Goal: Transaction & Acquisition: Purchase product/service

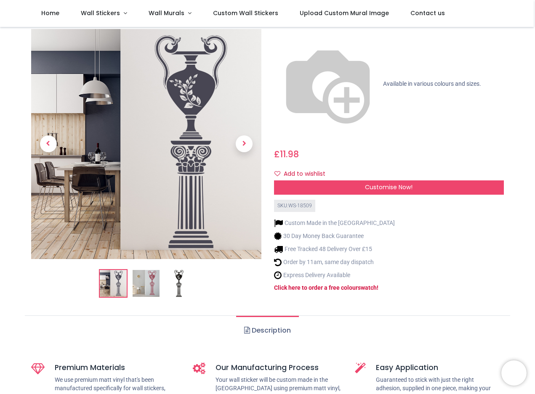
scroll to position [83, 0]
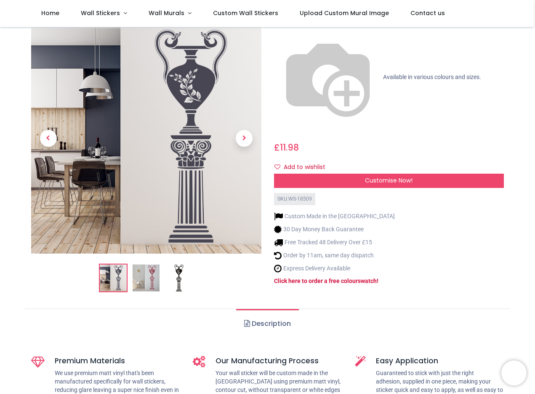
click at [117, 264] on img at bounding box center [113, 277] width 27 height 27
click at [177, 264] on img at bounding box center [178, 277] width 27 height 27
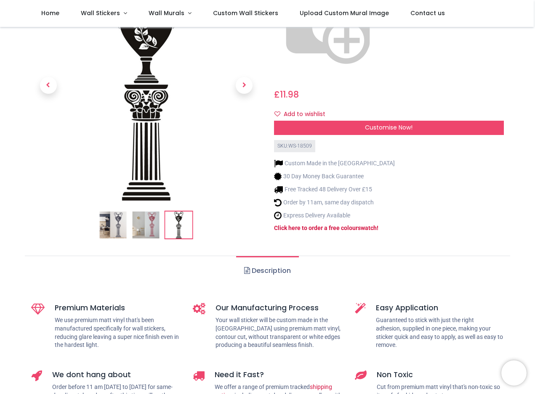
scroll to position [0, 0]
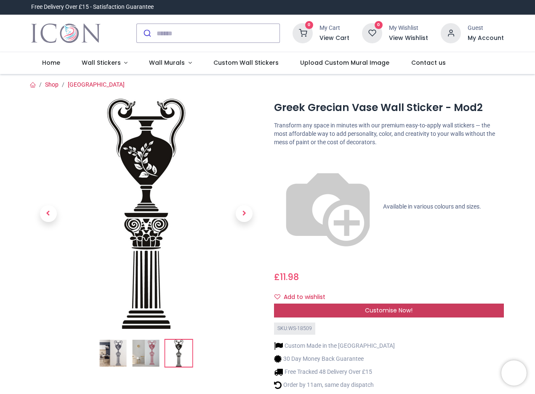
click at [390, 306] on span "Customise Now!" at bounding box center [389, 310] width 48 height 8
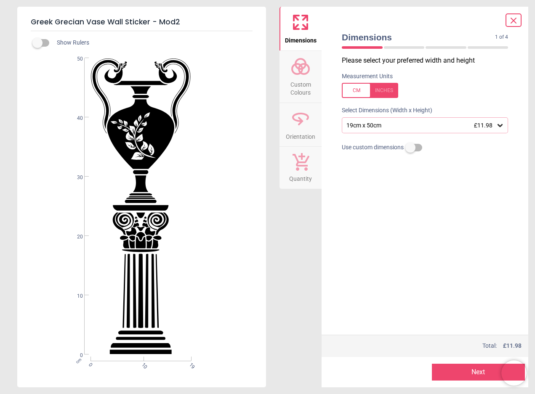
click at [304, 75] on icon at bounding box center [300, 66] width 20 height 20
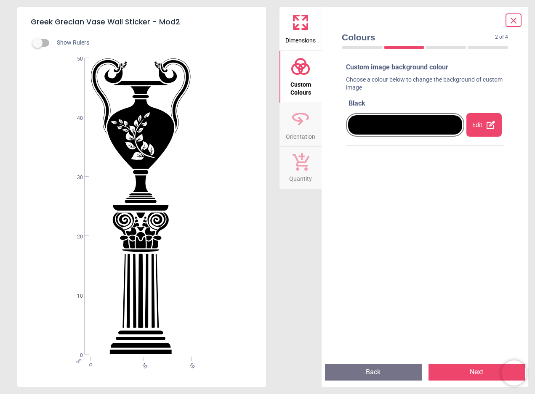
click at [472, 122] on div "Edit" at bounding box center [483, 125] width 35 height 24
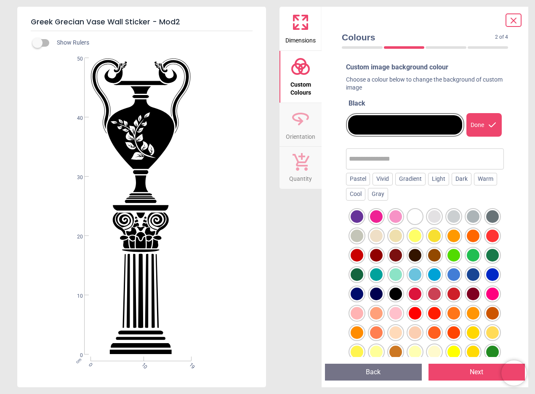
click at [413, 215] on div at bounding box center [414, 216] width 13 height 13
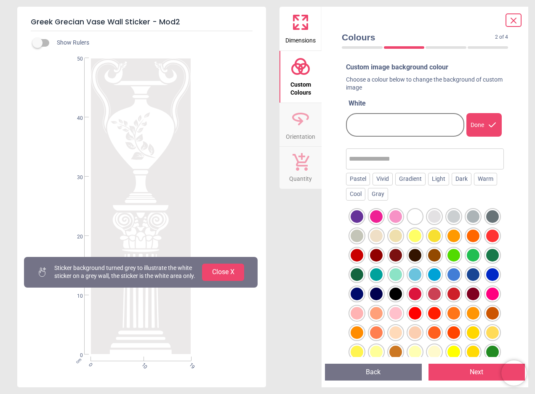
click at [212, 268] on button "Close X" at bounding box center [223, 272] width 42 height 17
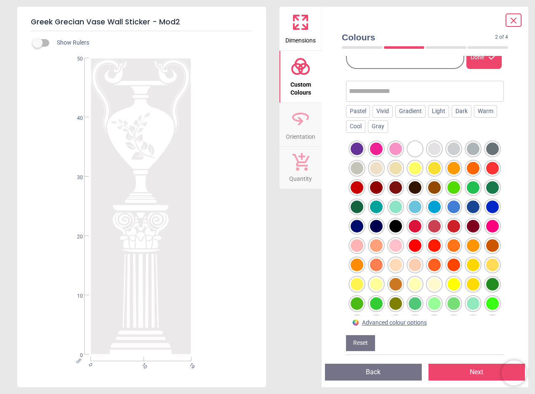
scroll to position [72, 0]
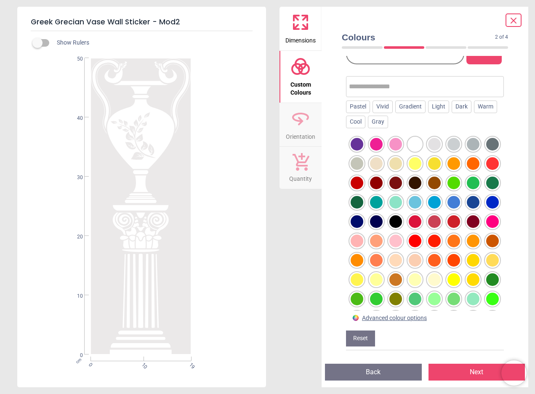
click at [398, 318] on div "Advanced colour options" at bounding box center [394, 318] width 65 height 8
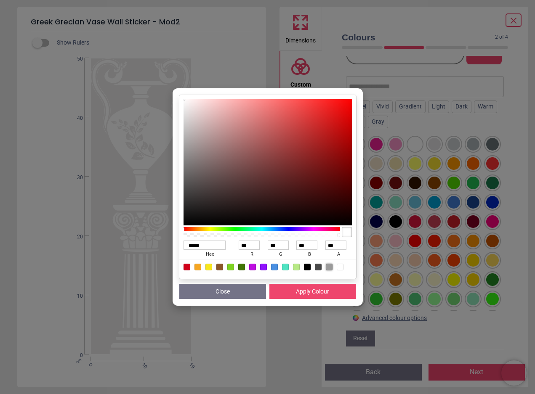
click at [330, 265] on div at bounding box center [329, 267] width 7 height 7
type input "******"
type input "***"
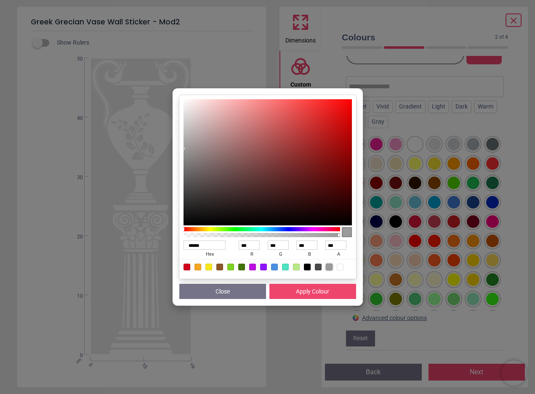
click at [318, 268] on div at bounding box center [318, 267] width 7 height 7
type input "******"
type input "**"
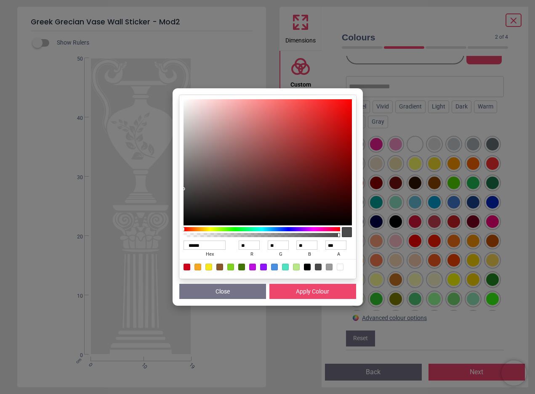
click at [490, 235] on div "****** hex ** r ** g ** b *** a Close Apply Colour" at bounding box center [267, 197] width 535 height 394
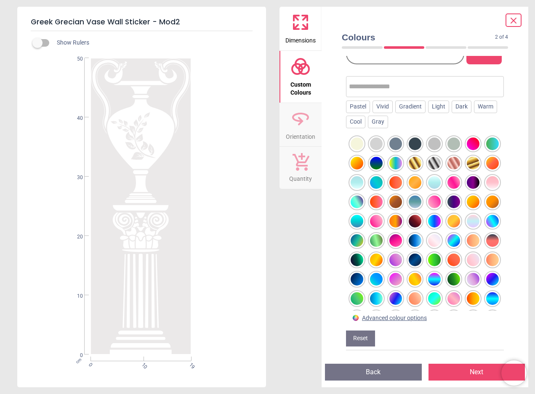
scroll to position [253, 0]
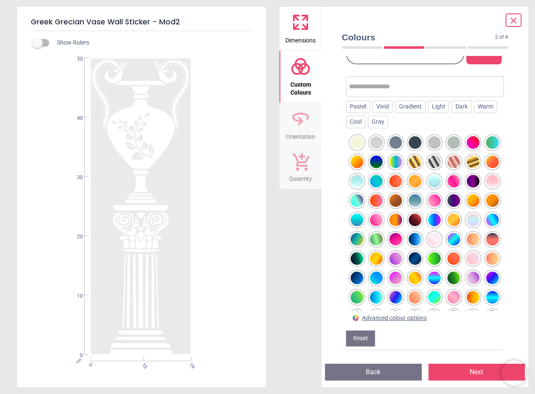
click at [431, 168] on div at bounding box center [434, 162] width 13 height 13
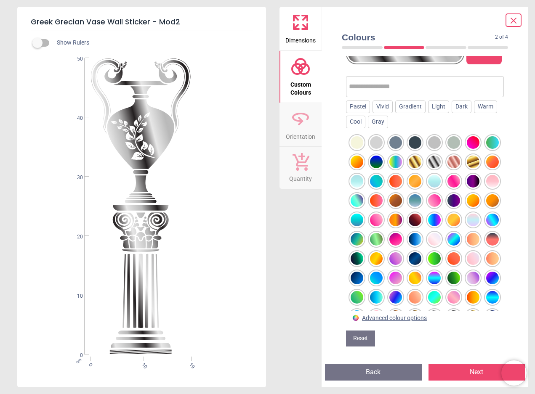
click at [471, 168] on div at bounding box center [473, 162] width 13 height 13
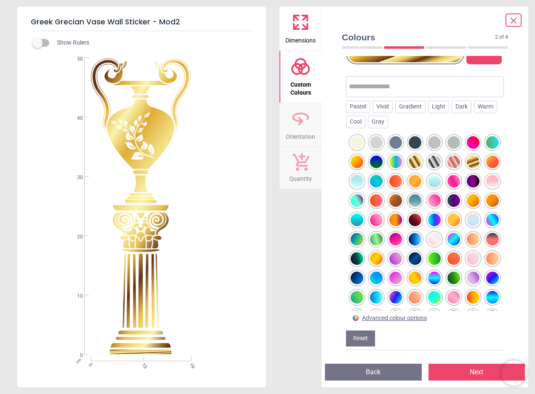
click at [436, 168] on div at bounding box center [434, 162] width 13 height 13
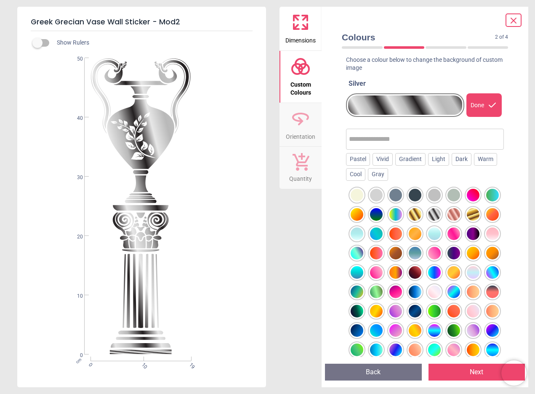
scroll to position [17, 0]
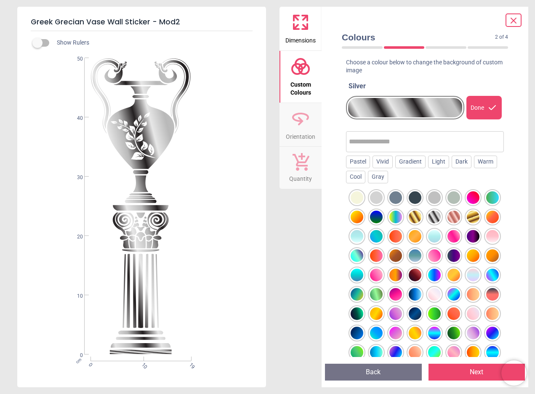
click at [467, 281] on div at bounding box center [473, 275] width 13 height 13
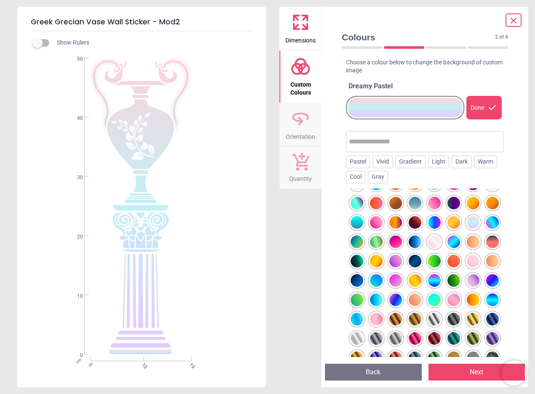
scroll to position [315, 0]
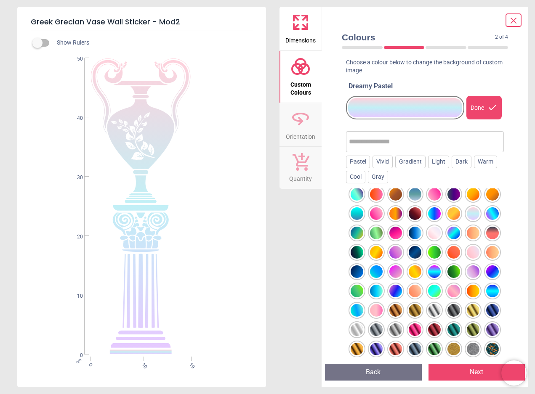
click at [397, 297] on div at bounding box center [395, 291] width 13 height 13
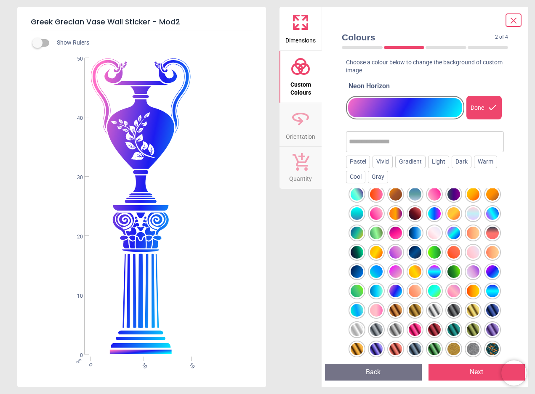
click at [440, 181] on div at bounding box center [434, 175] width 13 height 13
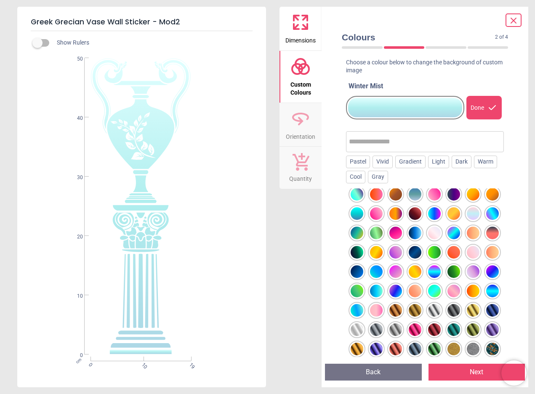
scroll to position [0, 0]
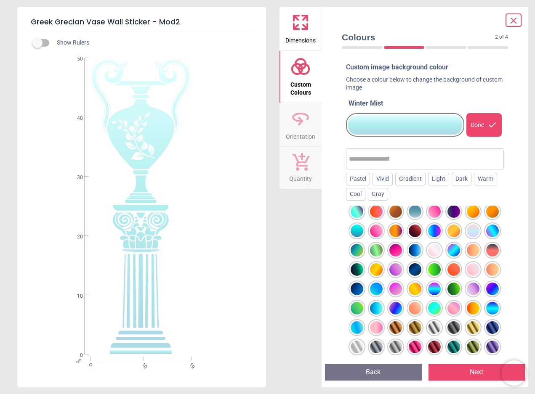
click at [436, 179] on div at bounding box center [434, 173] width 13 height 13
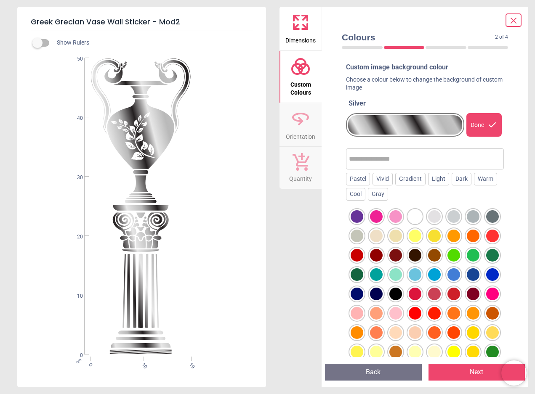
click at [413, 220] on div at bounding box center [414, 216] width 13 height 13
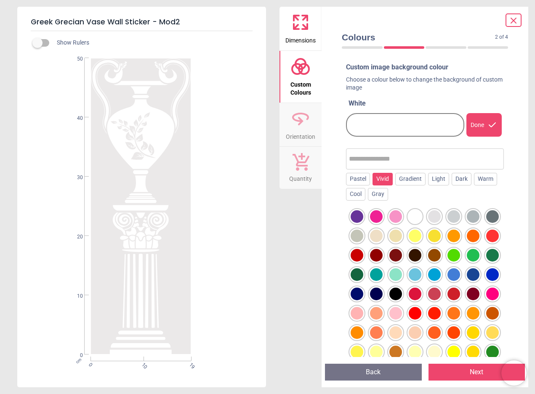
click at [376, 180] on div "Vivid" at bounding box center [382, 179] width 20 height 13
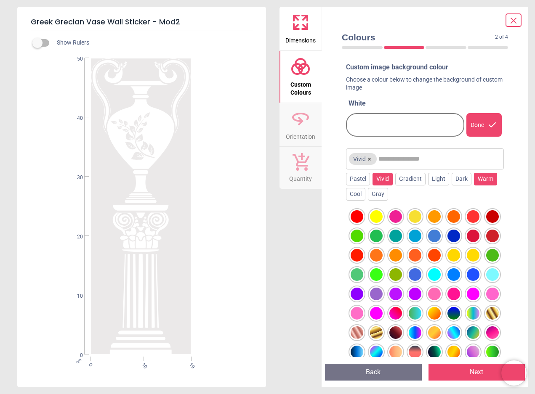
click at [482, 180] on div "Warm" at bounding box center [485, 179] width 23 height 13
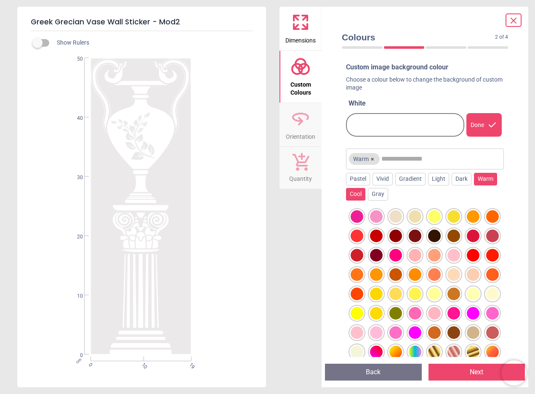
click at [358, 196] on div "Cool" at bounding box center [355, 194] width 19 height 13
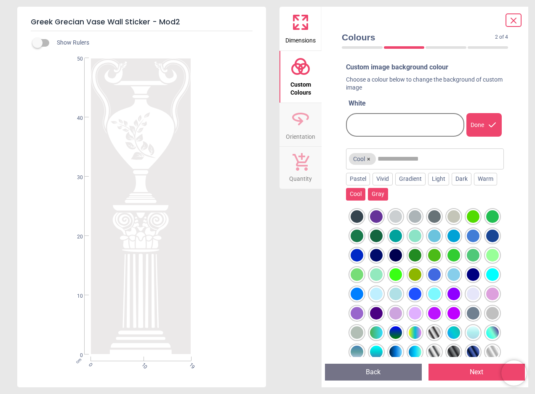
click at [372, 195] on div "Gray" at bounding box center [378, 194] width 20 height 13
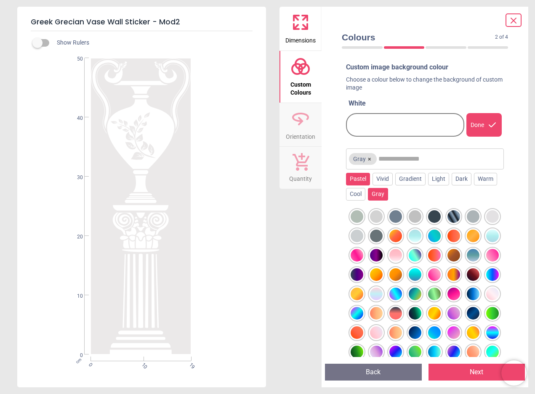
click at [354, 182] on div "Pastel" at bounding box center [358, 179] width 24 height 13
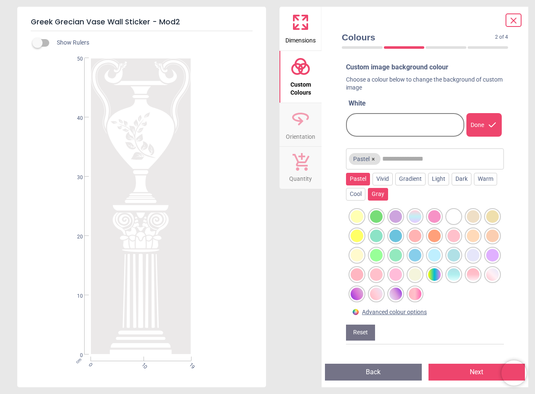
click at [381, 196] on div "Gray" at bounding box center [378, 194] width 20 height 13
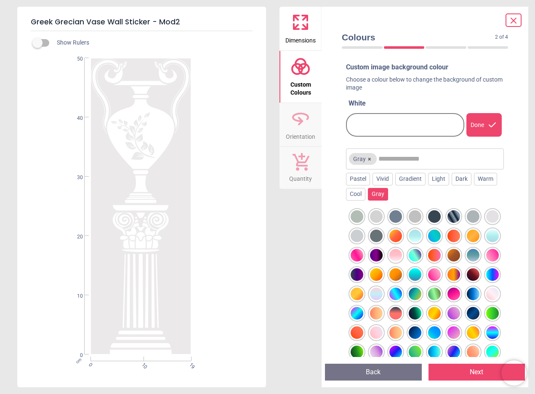
click at [434, 218] on div at bounding box center [434, 216] width 13 height 13
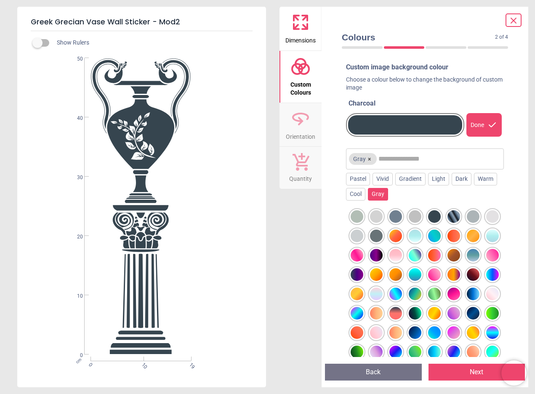
click at [299, 32] on icon at bounding box center [300, 22] width 20 height 20
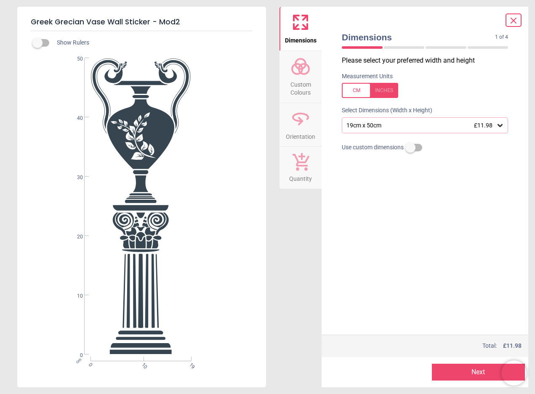
click at [385, 90] on div at bounding box center [370, 90] width 56 height 15
click at [501, 125] on icon at bounding box center [500, 125] width 8 height 8
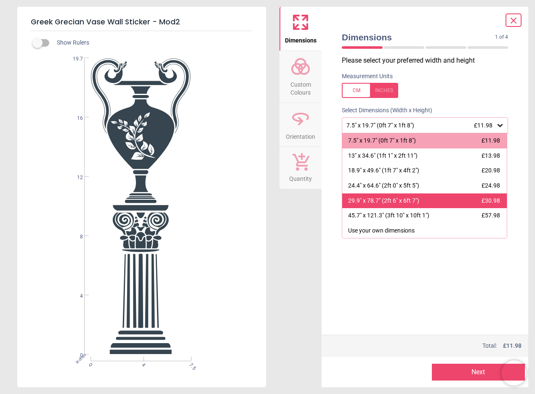
click at [400, 203] on div "29.9" x 78.7" (2ft 6" x 6ft 7")" at bounding box center [383, 201] width 71 height 8
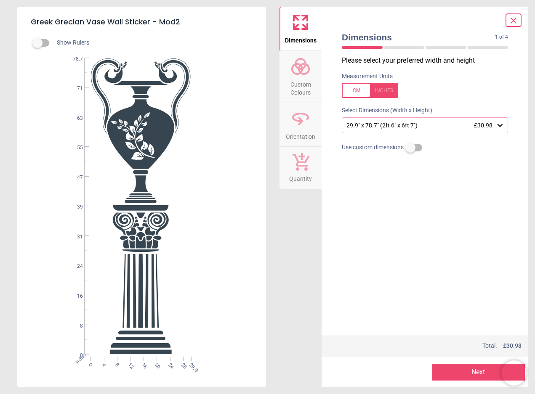
click at [305, 126] on icon at bounding box center [300, 119] width 20 height 20
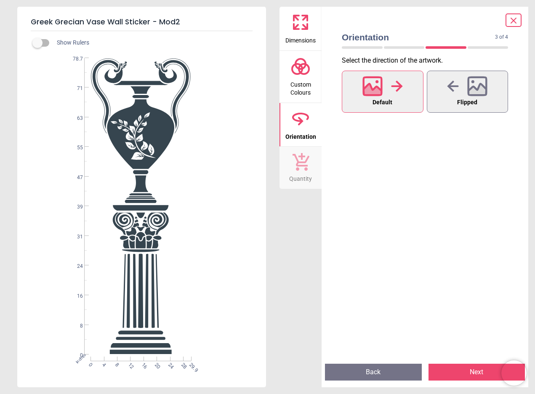
click at [304, 162] on icon at bounding box center [301, 161] width 18 height 19
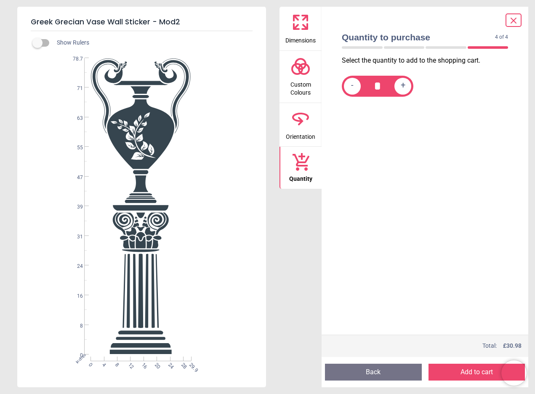
click at [402, 86] on span "+" at bounding box center [402, 86] width 5 height 11
type input "*"
click at [466, 374] on button "Add to cart" at bounding box center [476, 372] width 97 height 17
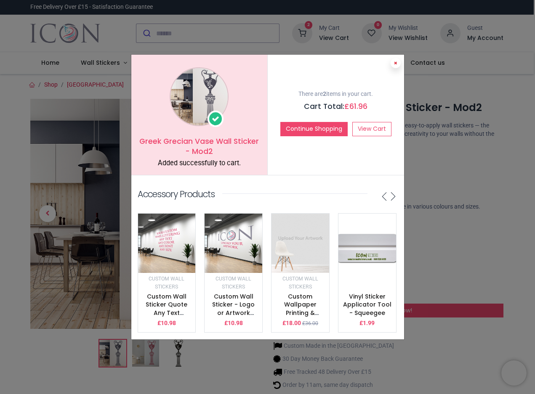
click at [394, 61] on icon at bounding box center [395, 63] width 3 height 4
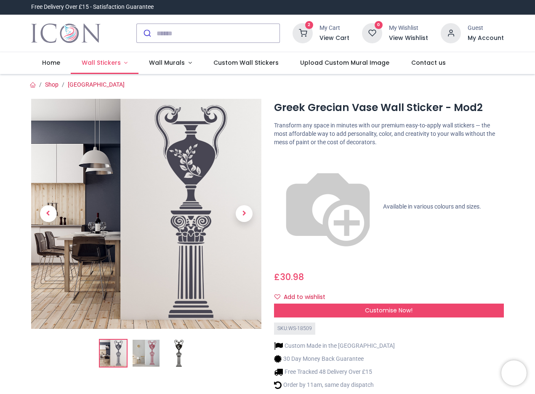
click at [106, 62] on span "Wall Stickers" at bounding box center [101, 62] width 39 height 8
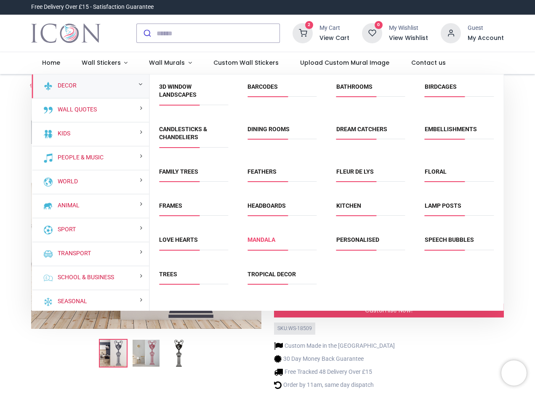
click at [259, 239] on link "Mandala" at bounding box center [261, 239] width 28 height 7
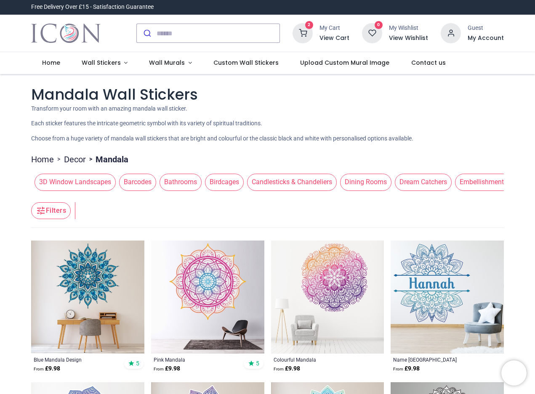
drag, startPoint x: 533, startPoint y: 66, endPoint x: 536, endPoint y: 80, distance: 14.1
click at [534, 80] on html "Login • Register Home Wall Stickers" at bounding box center [267, 197] width 535 height 394
click at [71, 184] on span "3D Window Landscapes" at bounding box center [74, 182] width 81 height 17
drag, startPoint x: 230, startPoint y: 196, endPoint x: 302, endPoint y: 195, distance: 72.4
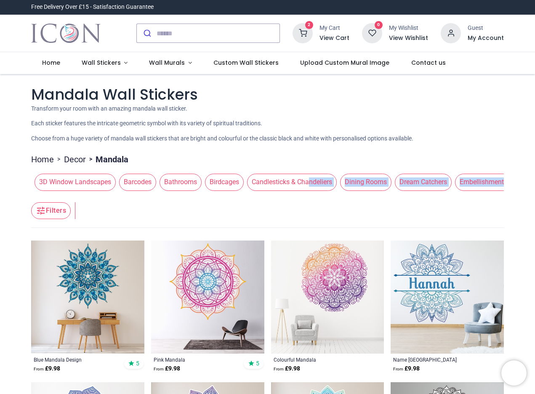
drag, startPoint x: 491, startPoint y: 198, endPoint x: 498, endPoint y: 196, distance: 7.3
click at [491, 198] on header "Filters Filters" at bounding box center [267, 211] width 472 height 34
click at [249, 196] on header "Filters Filters" at bounding box center [267, 211] width 472 height 34
click at [240, 195] on header "Filters Filters" at bounding box center [267, 211] width 472 height 34
drag, startPoint x: 235, startPoint y: 198, endPoint x: 240, endPoint y: 198, distance: 4.6
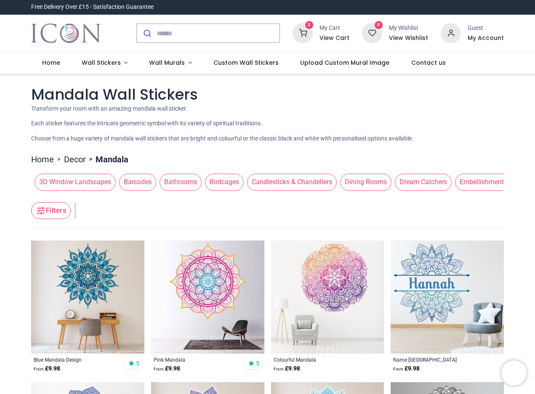
click at [240, 198] on header "Filters Filters" at bounding box center [267, 211] width 472 height 34
click at [79, 159] on link "Decor" at bounding box center [75, 160] width 22 height 12
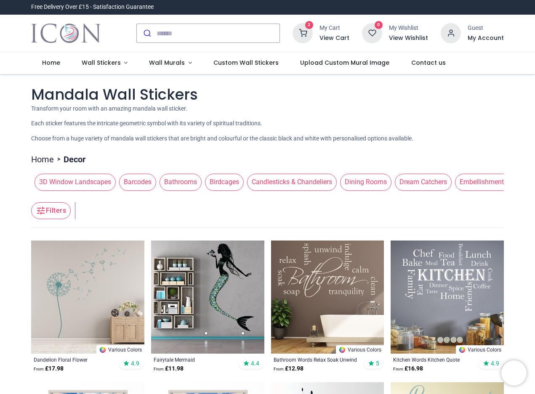
click at [48, 159] on link "Home" at bounding box center [42, 160] width 23 height 12
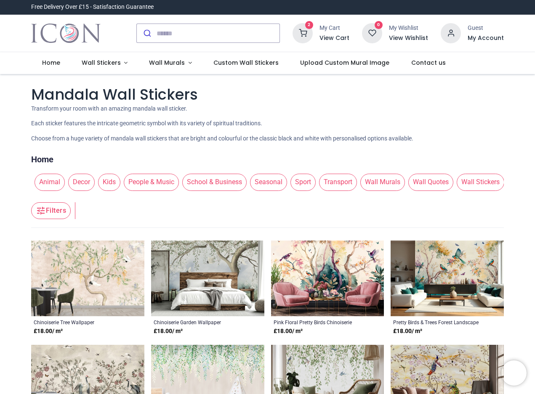
click at [384, 188] on span "Wall Murals" at bounding box center [382, 182] width 45 height 17
click at [358, 187] on span "Flowers" at bounding box center [363, 182] width 32 height 17
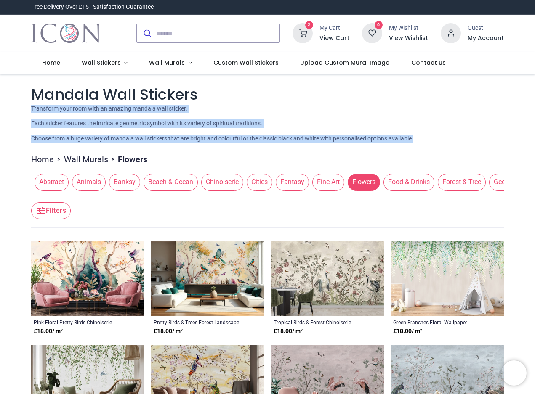
drag, startPoint x: 532, startPoint y: 97, endPoint x: 533, endPoint y: 137, distance: 40.4
click at [456, 185] on span "Forest & Tree" at bounding box center [461, 182] width 48 height 17
click at [455, 182] on span "Forest & Tree" at bounding box center [461, 182] width 48 height 17
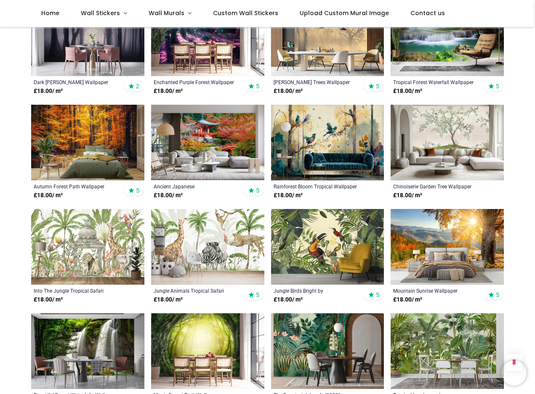
scroll to position [512, 0]
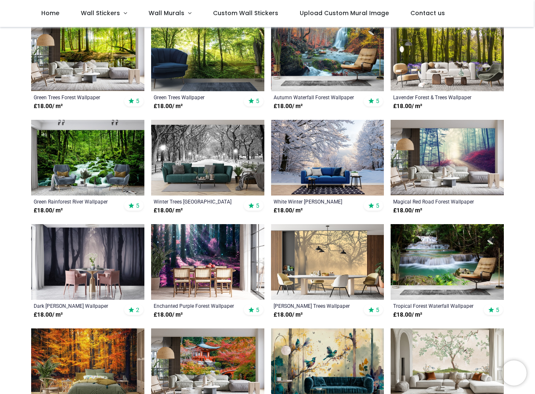
scroll to position [280, 0]
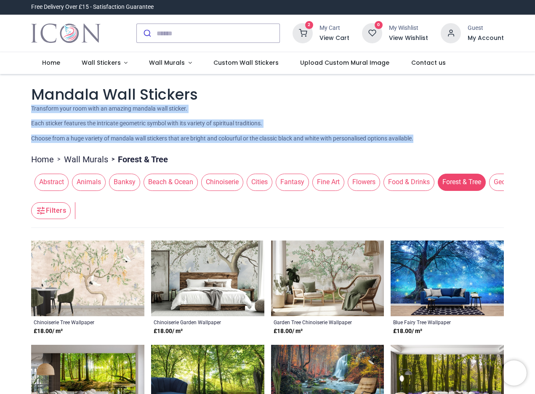
click at [360, 181] on span "Flowers" at bounding box center [363, 182] width 32 height 17
click at [500, 183] on span "Geometric" at bounding box center [509, 182] width 40 height 17
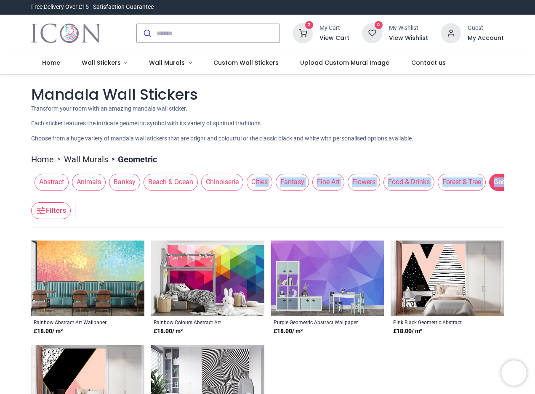
drag, startPoint x: 231, startPoint y: 196, endPoint x: 249, endPoint y: 196, distance: 18.5
click at [253, 193] on section "Home > Wall Murals > Geometric Abstract Animals Banksy Beach & Ocean Chinoiseri…" at bounding box center [267, 303] width 472 height 308
click at [241, 197] on header "Filters Filters" at bounding box center [267, 211] width 472 height 34
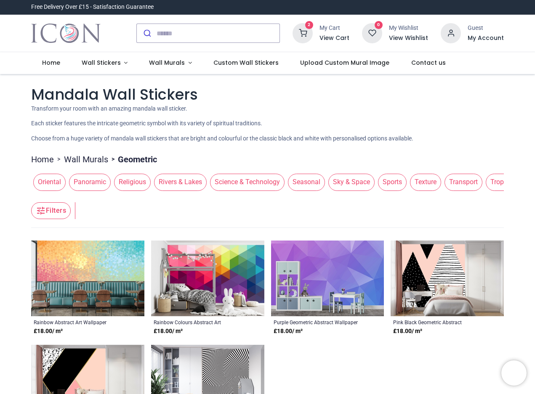
scroll to position [0, 636]
click at [413, 181] on span "Texture" at bounding box center [421, 182] width 31 height 17
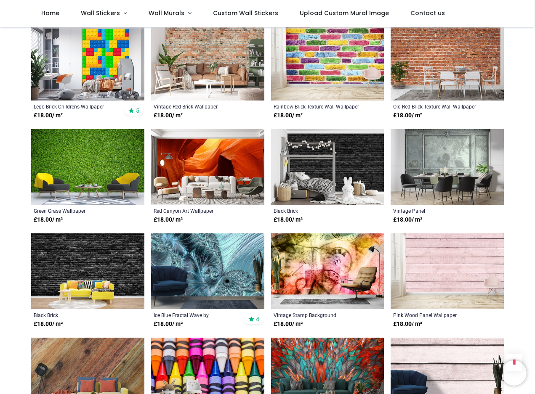
scroll to position [607, 0]
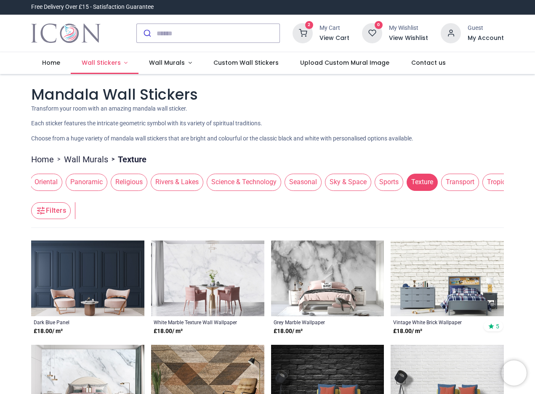
click at [109, 62] on span "Wall Stickers" at bounding box center [101, 62] width 39 height 8
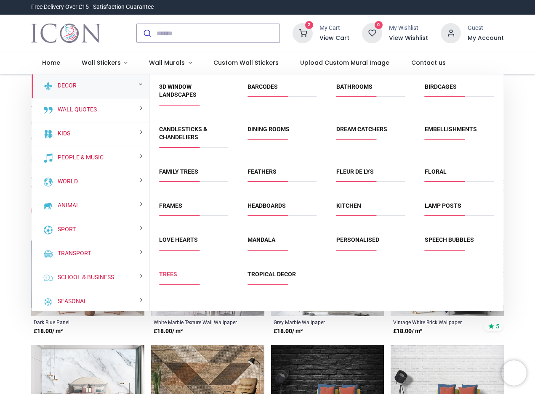
click at [165, 275] on link "Trees" at bounding box center [168, 274] width 18 height 7
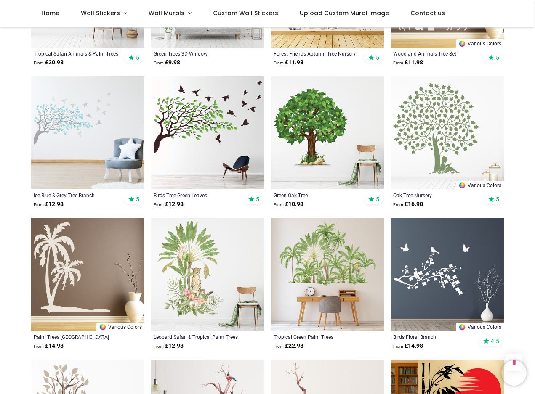
scroll to position [698, 0]
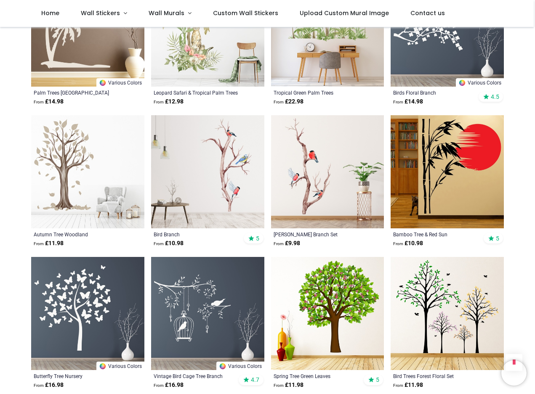
scroll to position [939, 0]
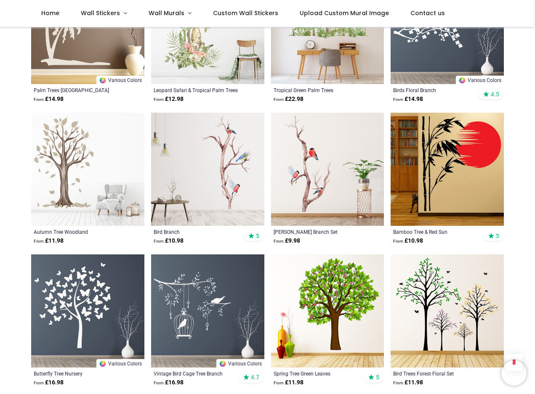
drag, startPoint x: 533, startPoint y: 178, endPoint x: 536, endPoint y: 204, distance: 26.4
click at [534, 204] on html "Login • Register Home Wall Stickers" at bounding box center [267, 197] width 535 height 394
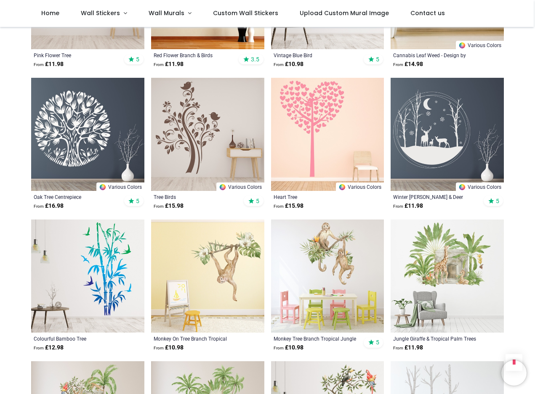
scroll to position [1688, 0]
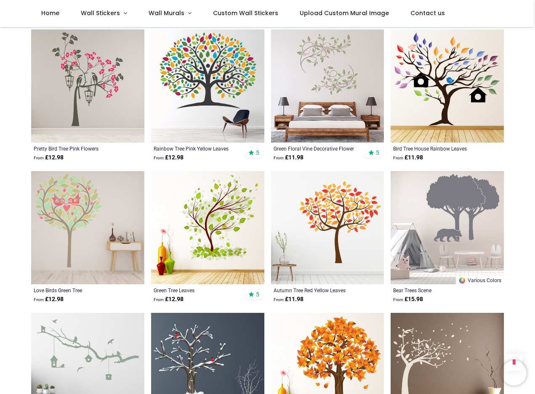
scroll to position [2836, 0]
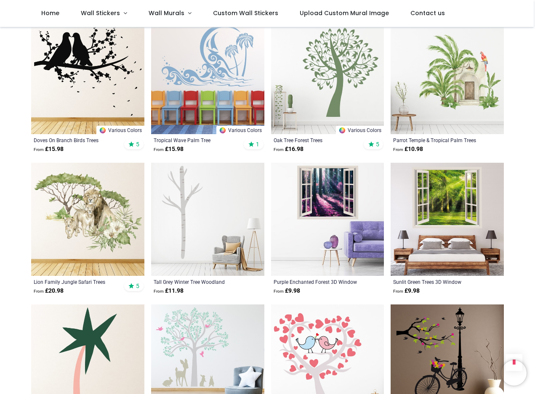
scroll to position [3303, 0]
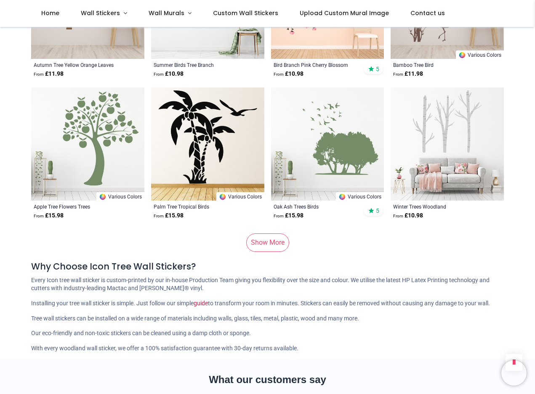
scroll to position [4950, 0]
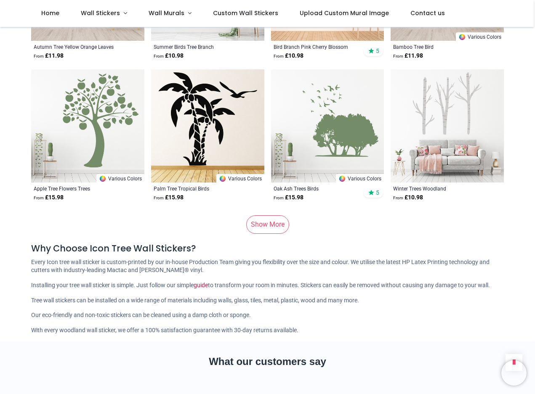
click at [265, 215] on link "Show More" at bounding box center [267, 224] width 43 height 19
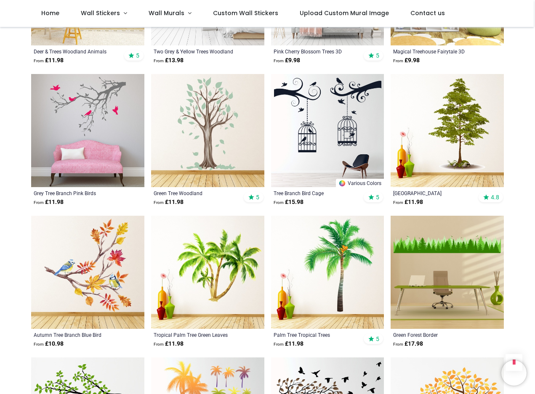
scroll to position [2246, 0]
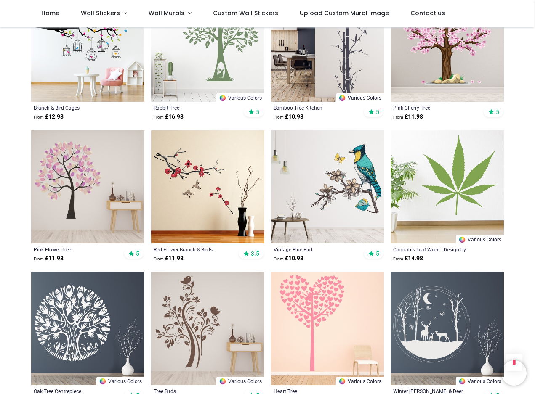
scroll to position [1468, 0]
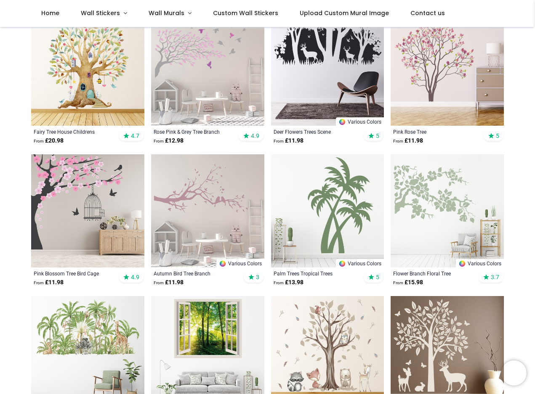
scroll to position [310, 0]
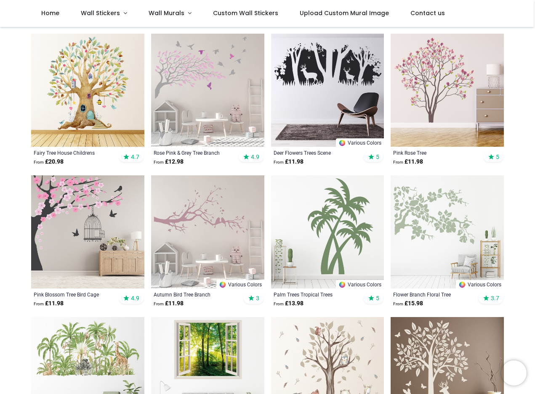
click at [435, 223] on img at bounding box center [446, 231] width 113 height 113
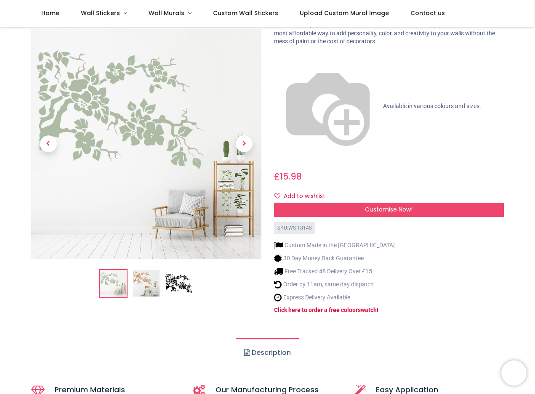
scroll to position [28, 0]
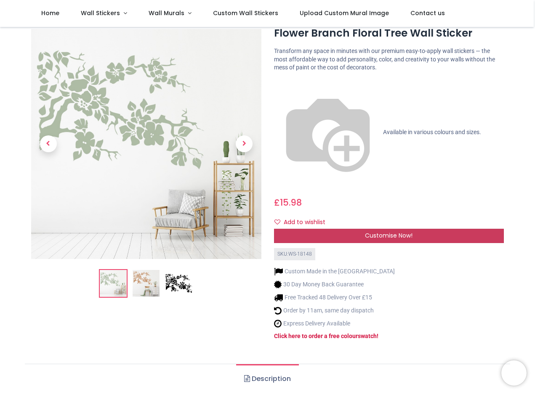
click at [391, 231] on span "Customise Now!" at bounding box center [389, 235] width 48 height 8
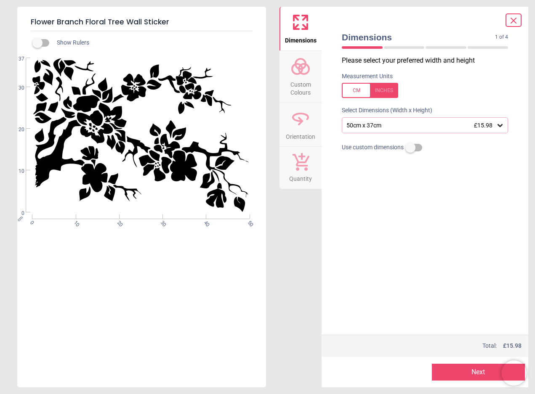
click at [390, 91] on div at bounding box center [370, 90] width 56 height 15
click at [498, 125] on icon at bounding box center [500, 125] width 8 height 8
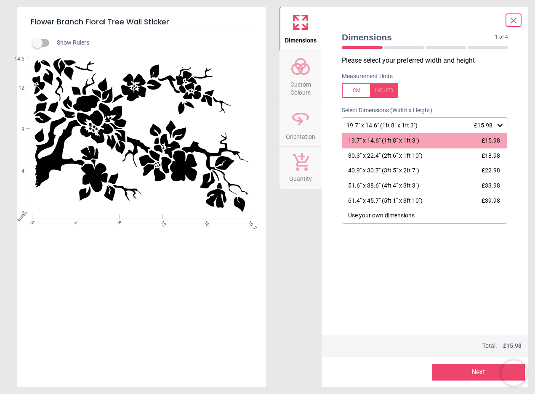
click at [300, 83] on span "Custom Colours" at bounding box center [300, 87] width 40 height 21
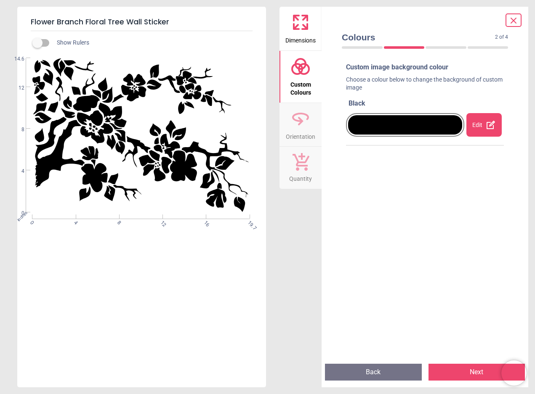
click at [480, 127] on div "Edit" at bounding box center [483, 125] width 35 height 24
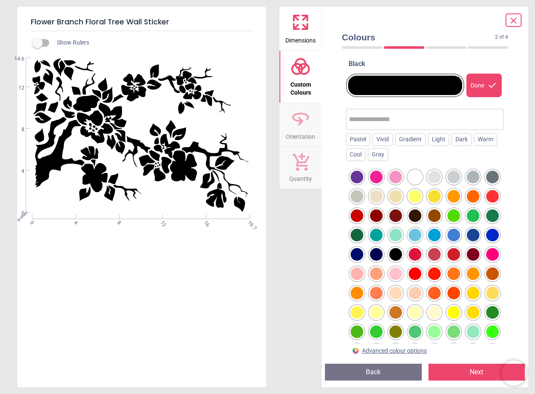
scroll to position [20, 0]
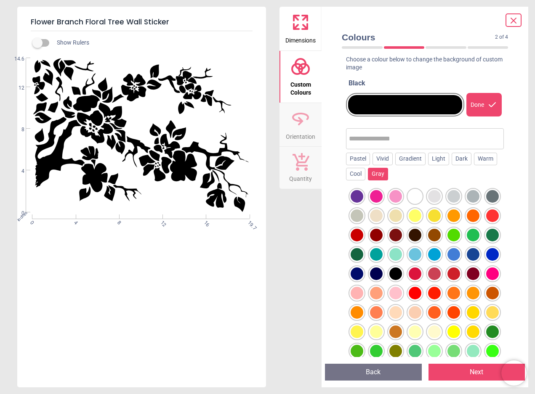
click at [379, 176] on div "Gray" at bounding box center [378, 174] width 20 height 13
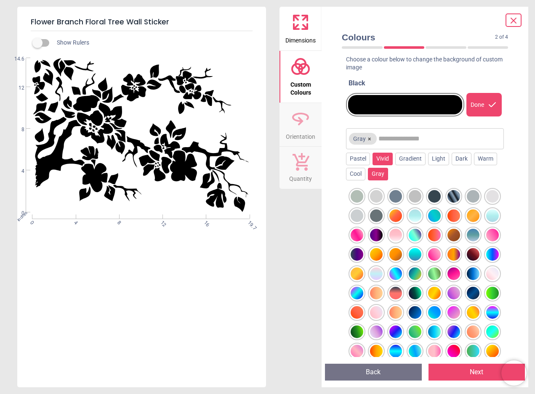
click at [384, 158] on div "Vivid" at bounding box center [382, 159] width 20 height 13
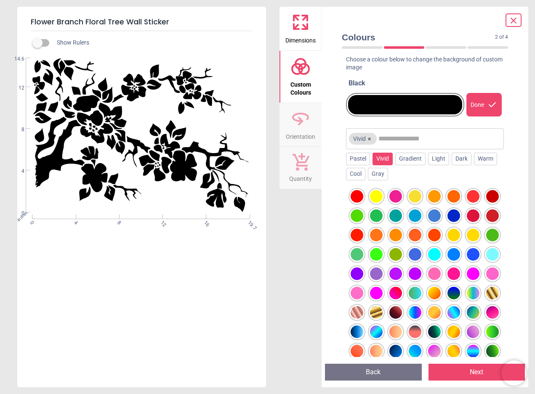
click at [414, 142] on input "text" at bounding box center [439, 138] width 122 height 17
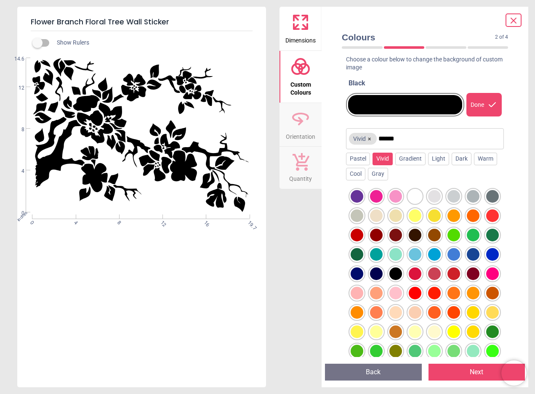
type input "******"
click at [371, 139] on button "×" at bounding box center [369, 138] width 7 height 7
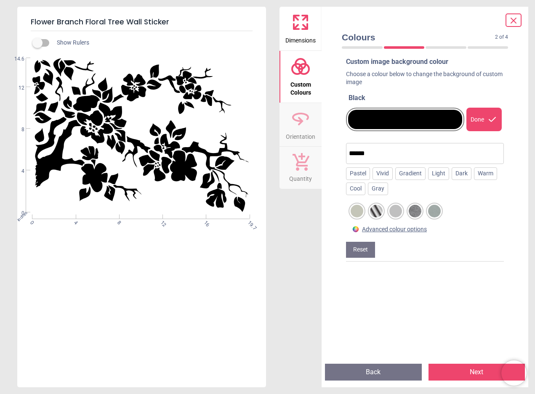
scroll to position [5, 0]
click at [380, 209] on div at bounding box center [376, 211] width 13 height 13
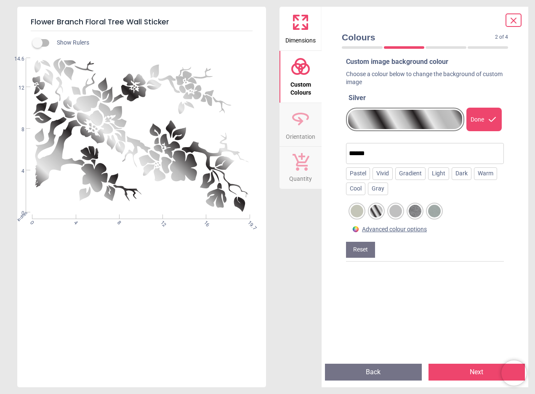
click at [359, 210] on div at bounding box center [356, 211] width 13 height 13
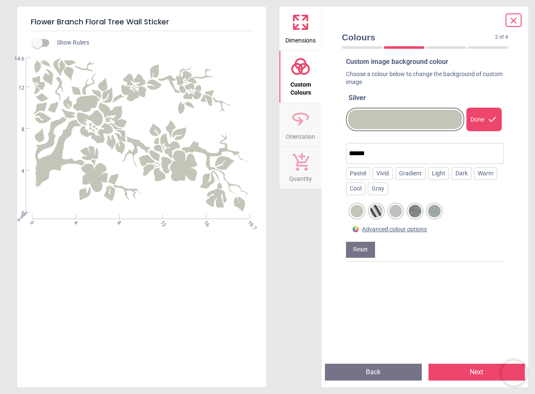
click at [394, 210] on div at bounding box center [395, 211] width 13 height 13
click at [417, 211] on div at bounding box center [414, 211] width 13 height 13
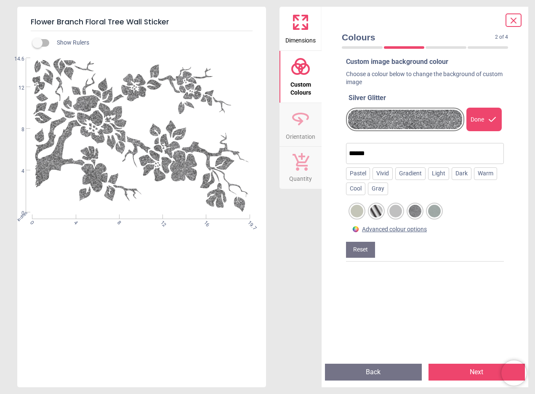
click at [434, 212] on div at bounding box center [434, 211] width 13 height 13
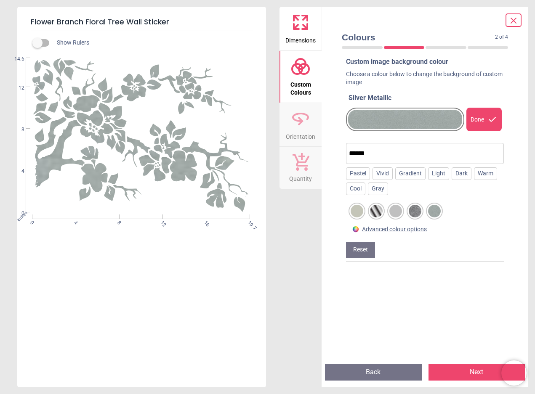
click at [398, 231] on div "Advanced colour options" at bounding box center [394, 229] width 65 height 8
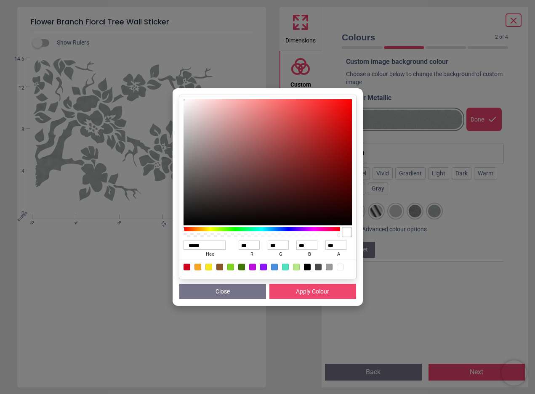
click at [398, 231] on div "****** hex *** r *** g *** b *** a Close Apply Colour" at bounding box center [267, 197] width 535 height 394
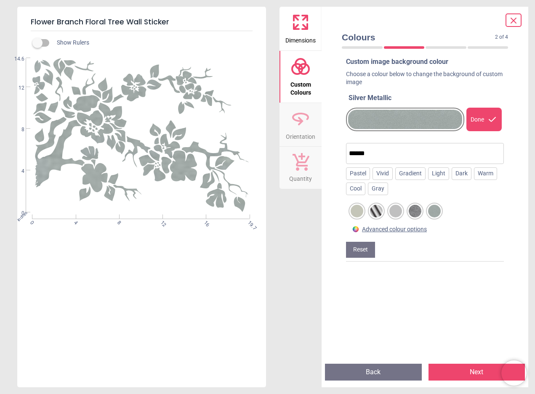
click at [313, 166] on button "Quantity" at bounding box center [300, 168] width 42 height 42
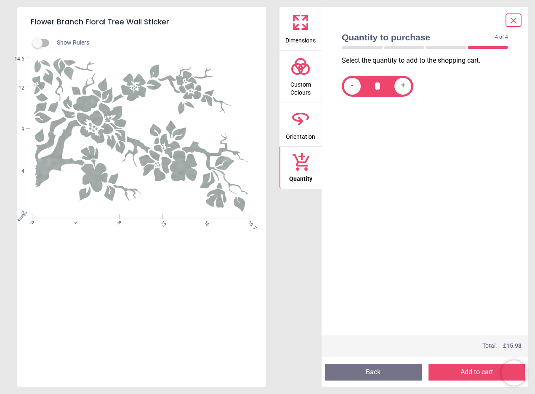
click at [464, 369] on button "Add to cart" at bounding box center [476, 372] width 97 height 17
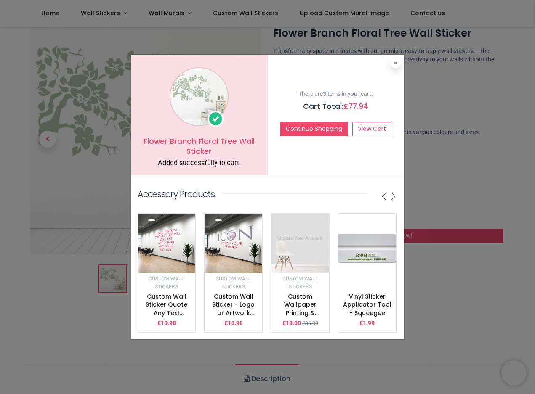
drag, startPoint x: 466, startPoint y: 75, endPoint x: 459, endPoint y: 38, distance: 37.3
click at [466, 75] on div "Flower Branch Floral Tree Wall Sticker Added successfully to cart. There are 3 …" at bounding box center [267, 197] width 535 height 394
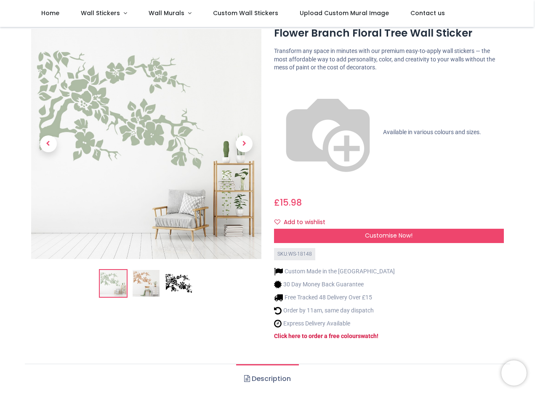
click at [117, 14] on span "Wall Stickers" at bounding box center [100, 13] width 39 height 8
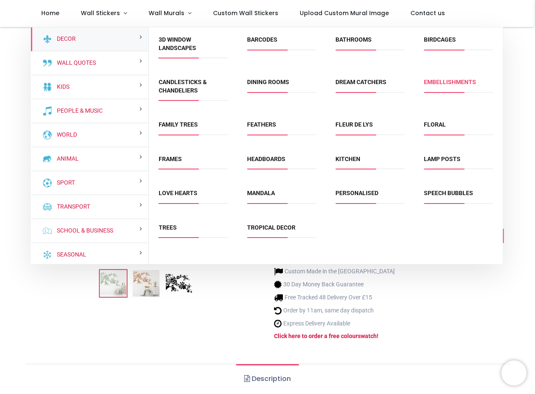
click at [459, 82] on link "Embellishments" at bounding box center [450, 82] width 52 height 7
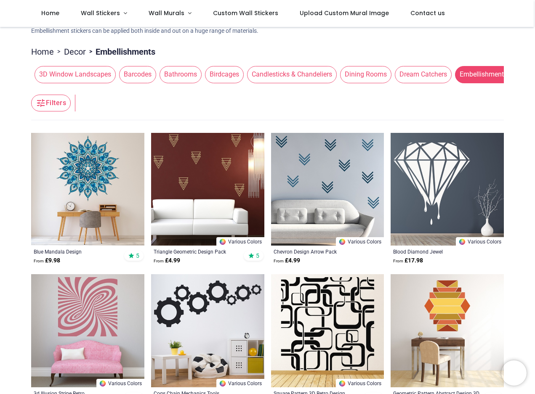
scroll to position [61, 0]
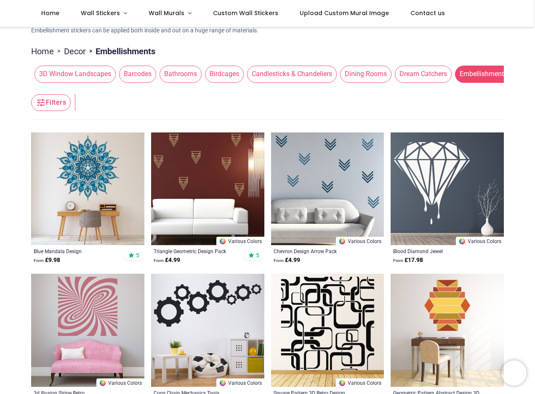
click at [104, 164] on img at bounding box center [87, 189] width 113 height 113
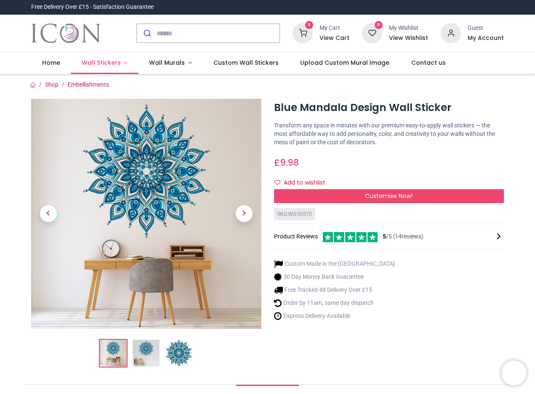
click at [101, 62] on span "Wall Stickers" at bounding box center [101, 62] width 39 height 8
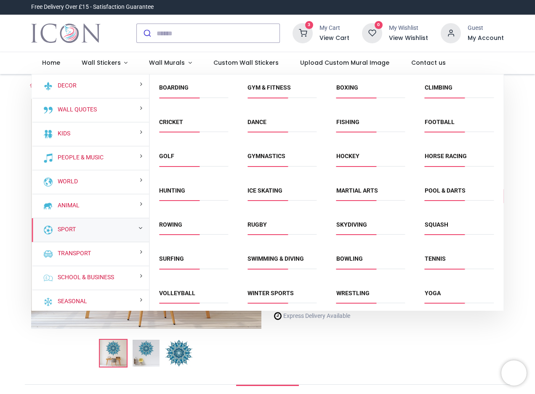
scroll to position [72, 0]
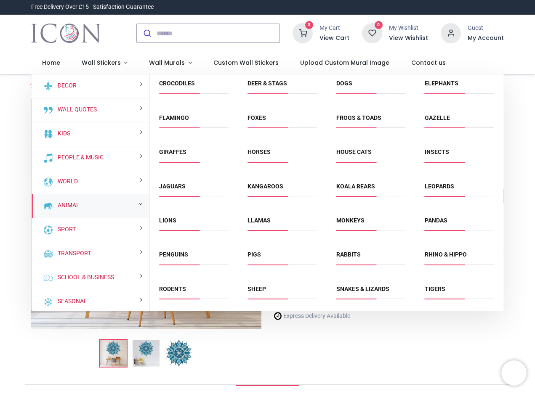
click at [69, 207] on link "Animal" at bounding box center [66, 206] width 25 height 8
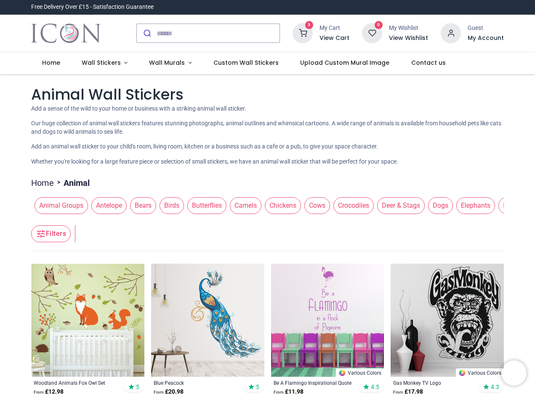
click at [533, 68] on nav "0 3 Home Wall Stickers" at bounding box center [267, 63] width 535 height 22
click at [166, 34] on input "search" at bounding box center [217, 33] width 123 height 19
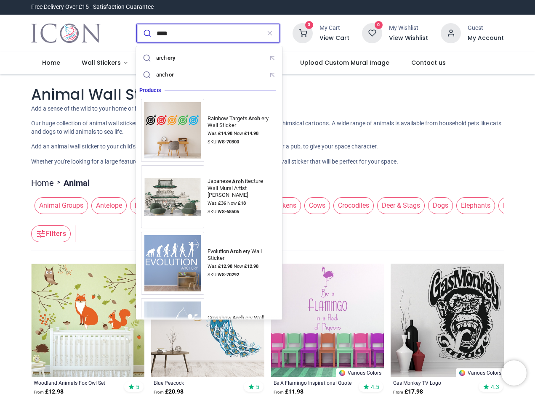
type input "****"
click at [137, 24] on button "submit" at bounding box center [147, 33] width 20 height 19
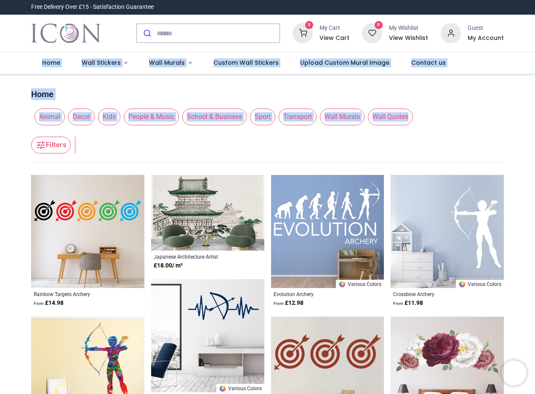
drag, startPoint x: 533, startPoint y: 44, endPoint x: 530, endPoint y: 109, distance: 65.3
click at [530, 109] on div "Login • Register Home Wall Stickers" at bounding box center [267, 197] width 535 height 394
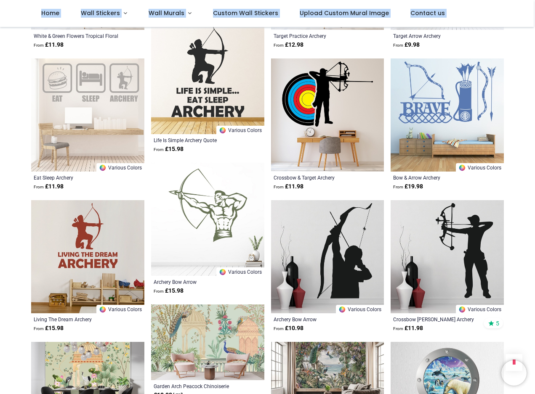
scroll to position [715, 0]
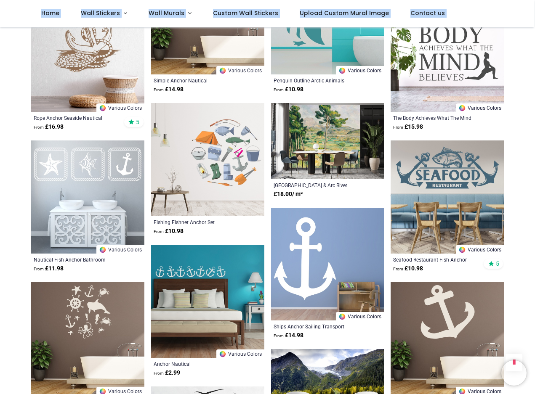
scroll to position [1254, 0]
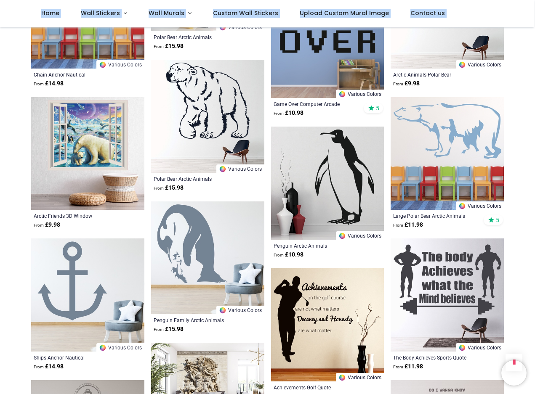
scroll to position [1725, 0]
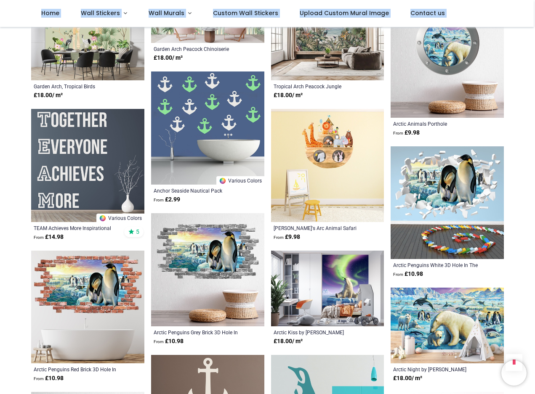
scroll to position [199, 0]
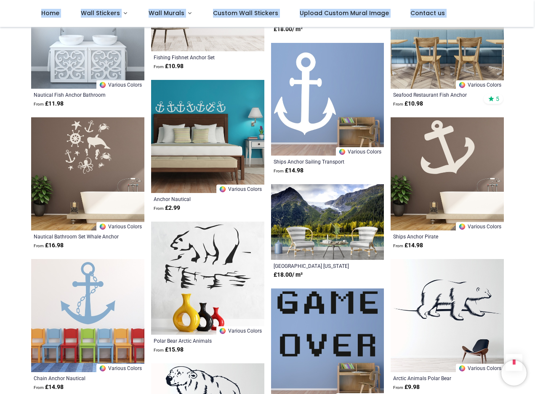
scroll to position [1401, 0]
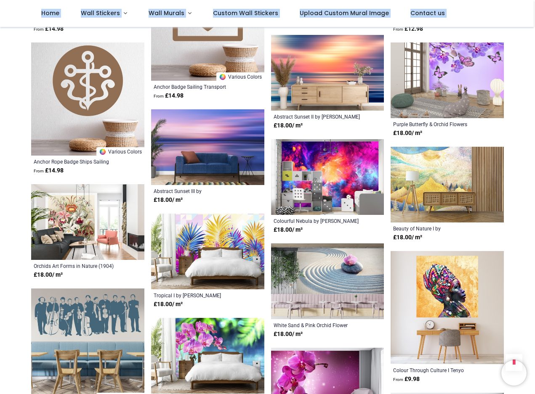
scroll to position [2322, 0]
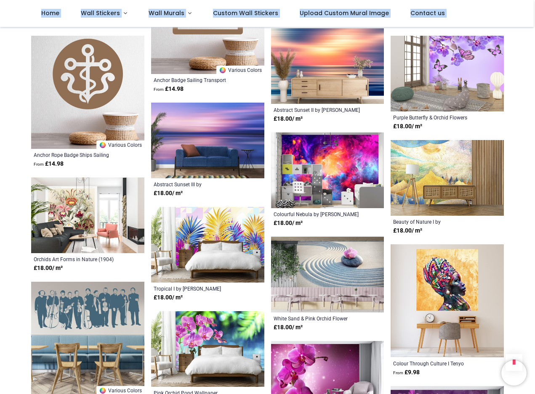
click at [72, 201] on img at bounding box center [87, 216] width 113 height 76
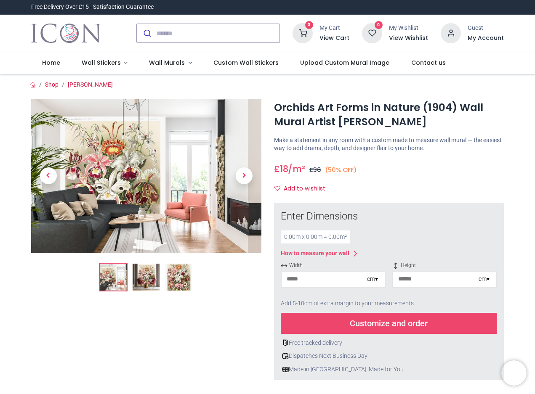
click at [121, 195] on img at bounding box center [146, 176] width 230 height 154
